Goal: Information Seeking & Learning: Learn about a topic

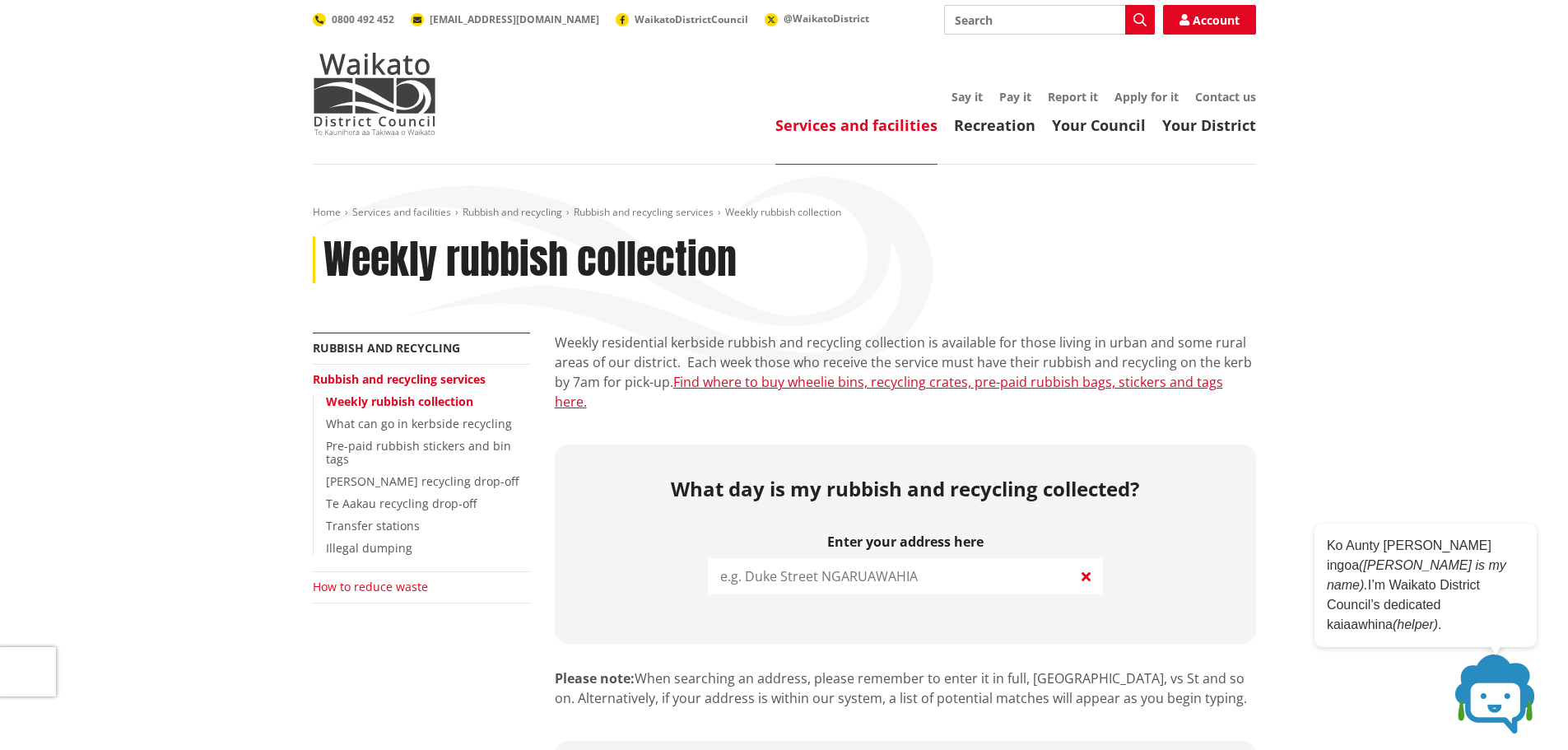
click at [385, 578] on link "How to reduce waste" at bounding box center [370, 586] width 115 height 16
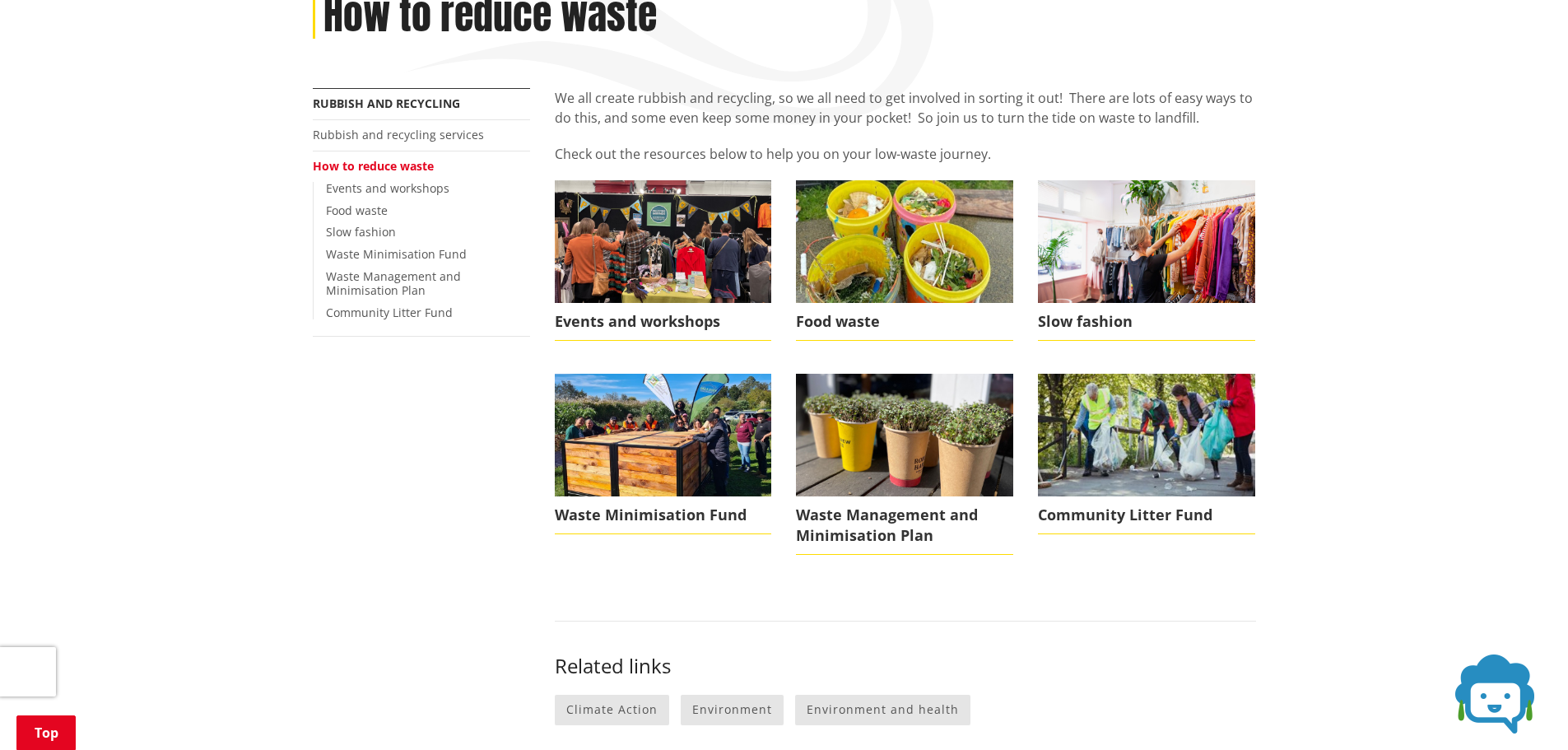
scroll to position [247, 0]
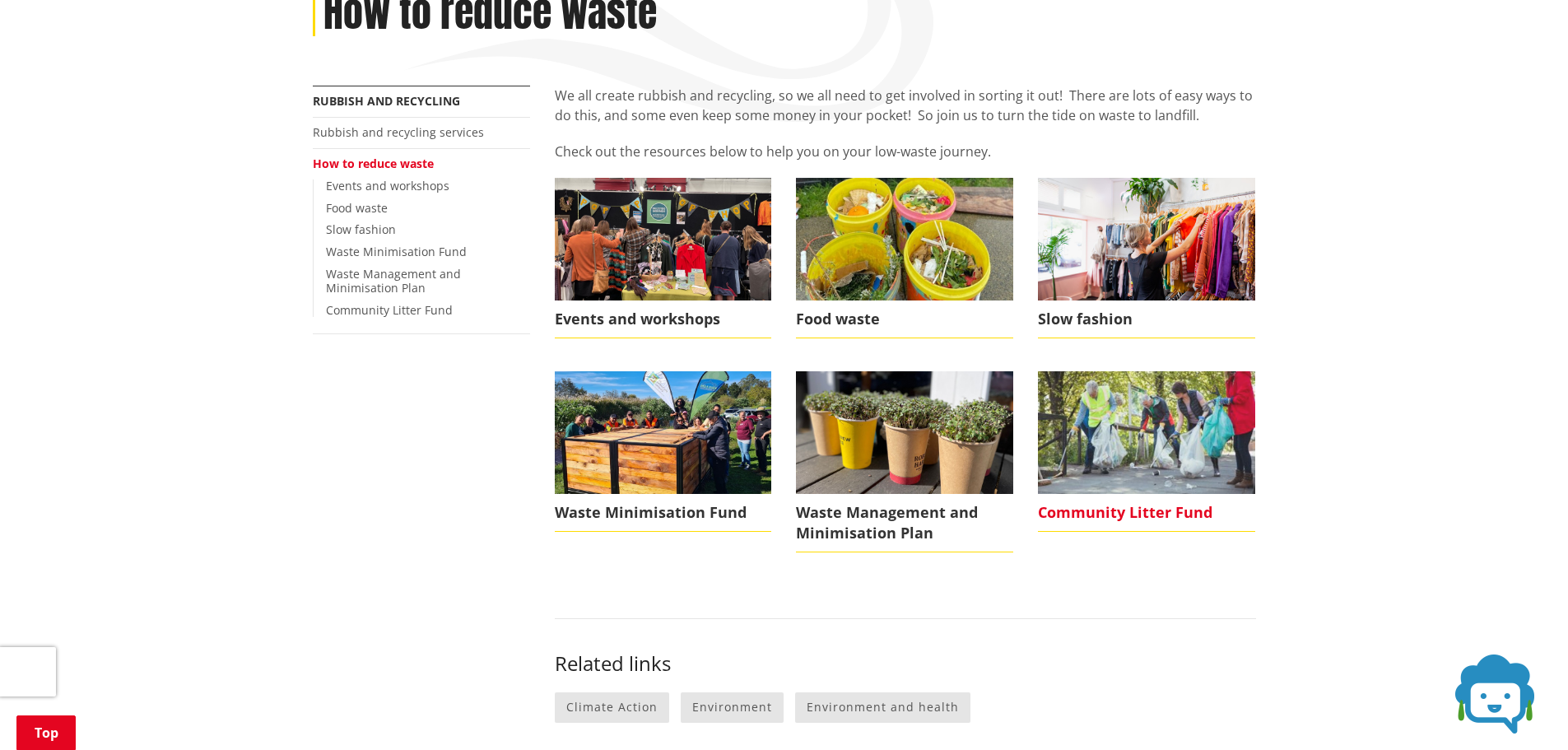
click at [1207, 434] on img at bounding box center [1146, 432] width 217 height 122
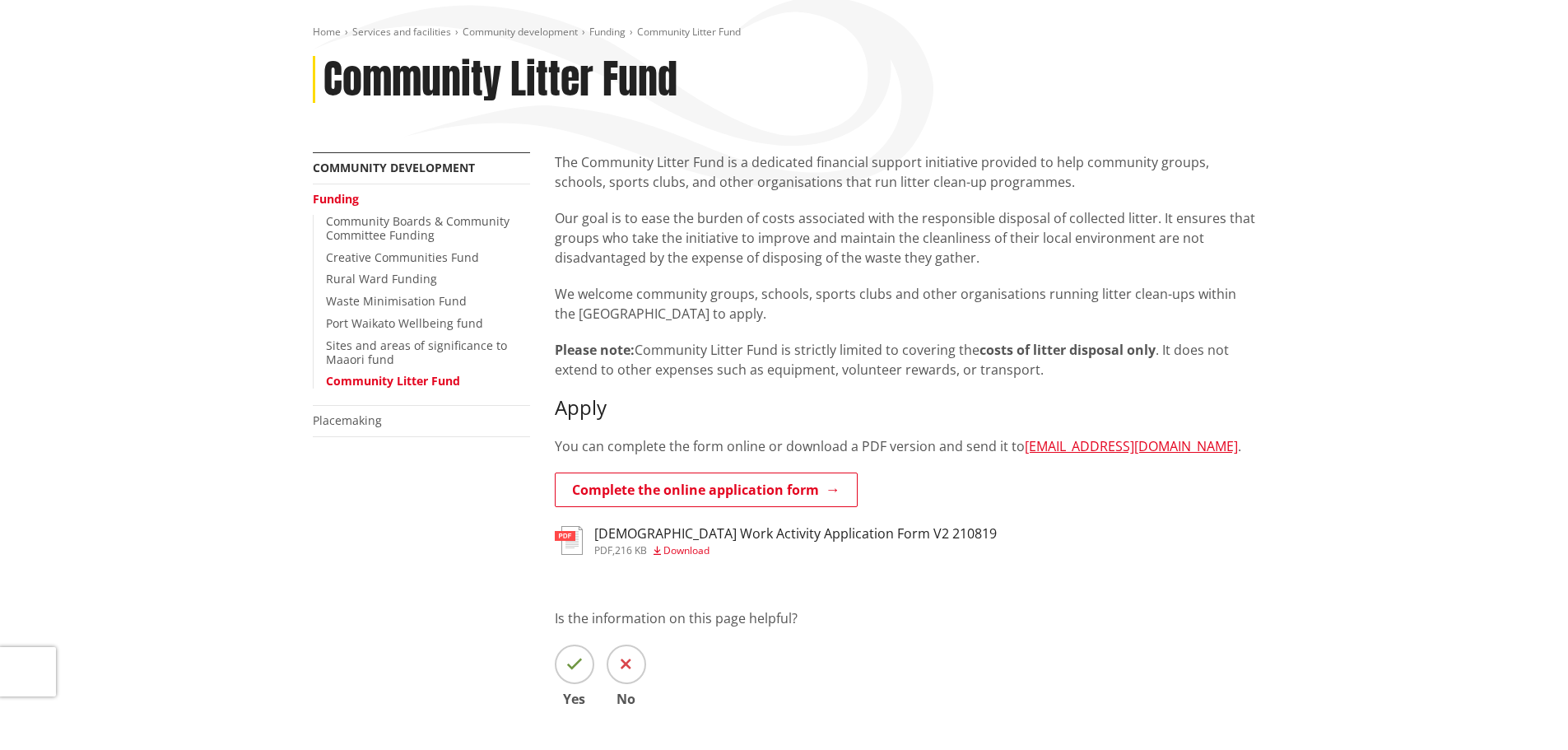
scroll to position [82, 0]
